Goal: Task Accomplishment & Management: Use online tool/utility

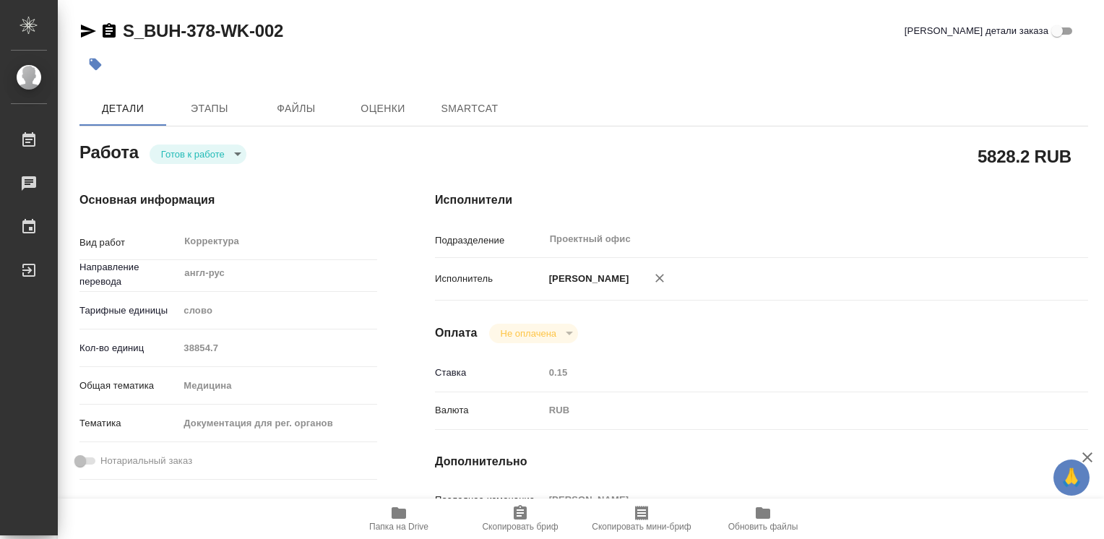
type textarea "x"
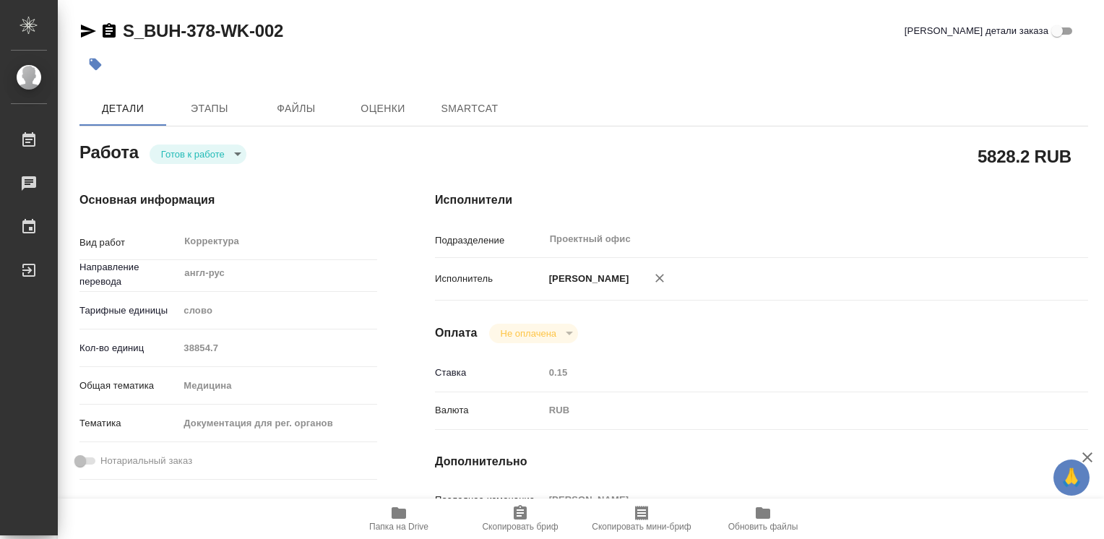
type textarea "x"
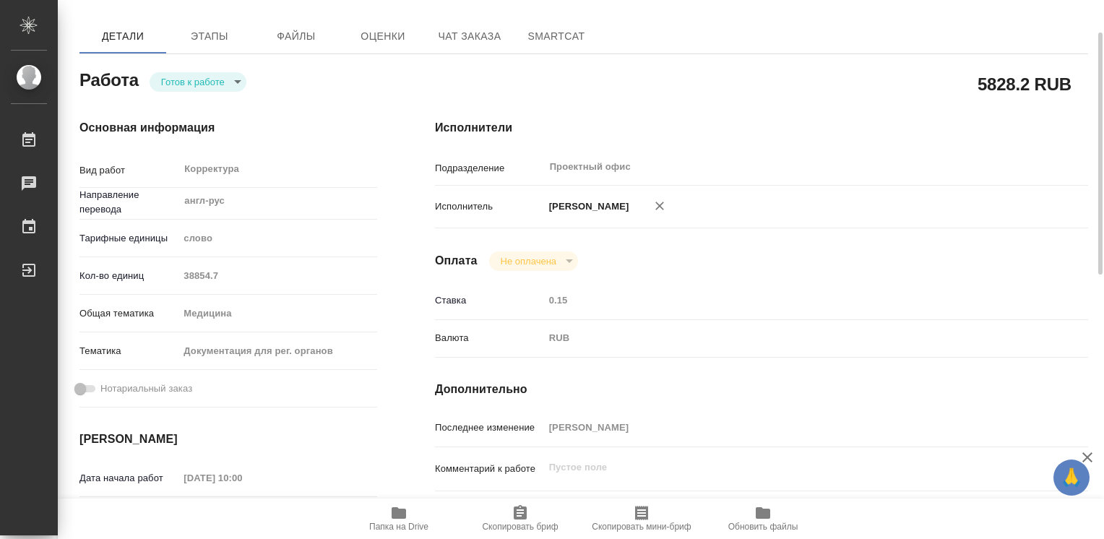
scroll to position [217, 0]
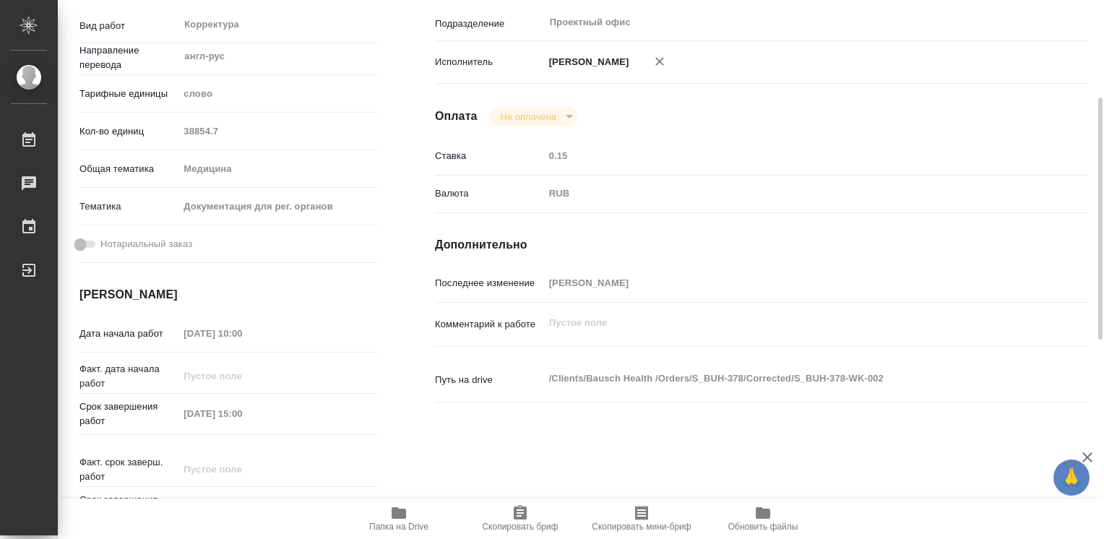
type textarea "x"
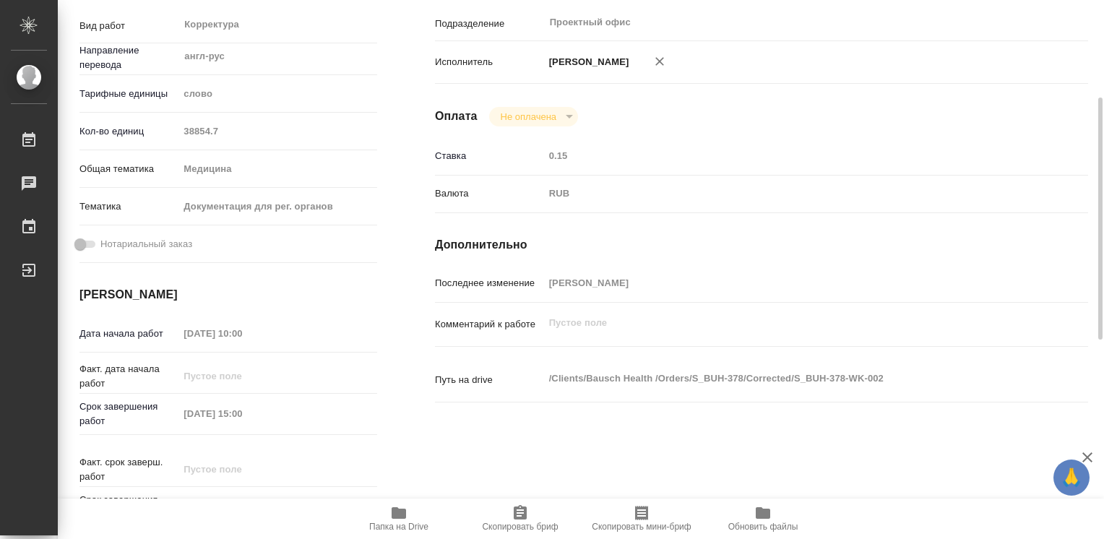
type textarea "x"
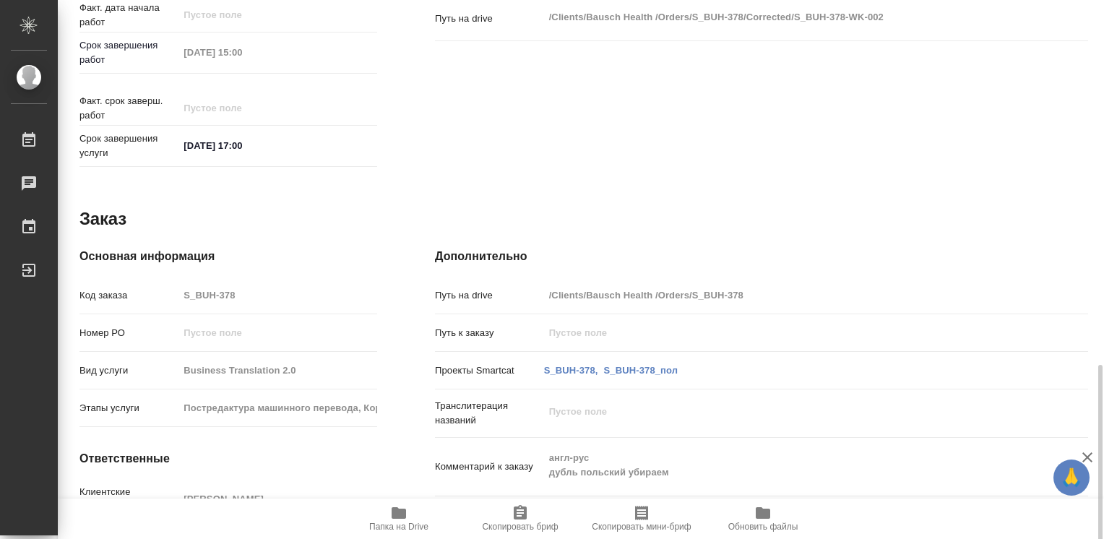
scroll to position [650, 0]
